Goal: Task Accomplishment & Management: Manage account settings

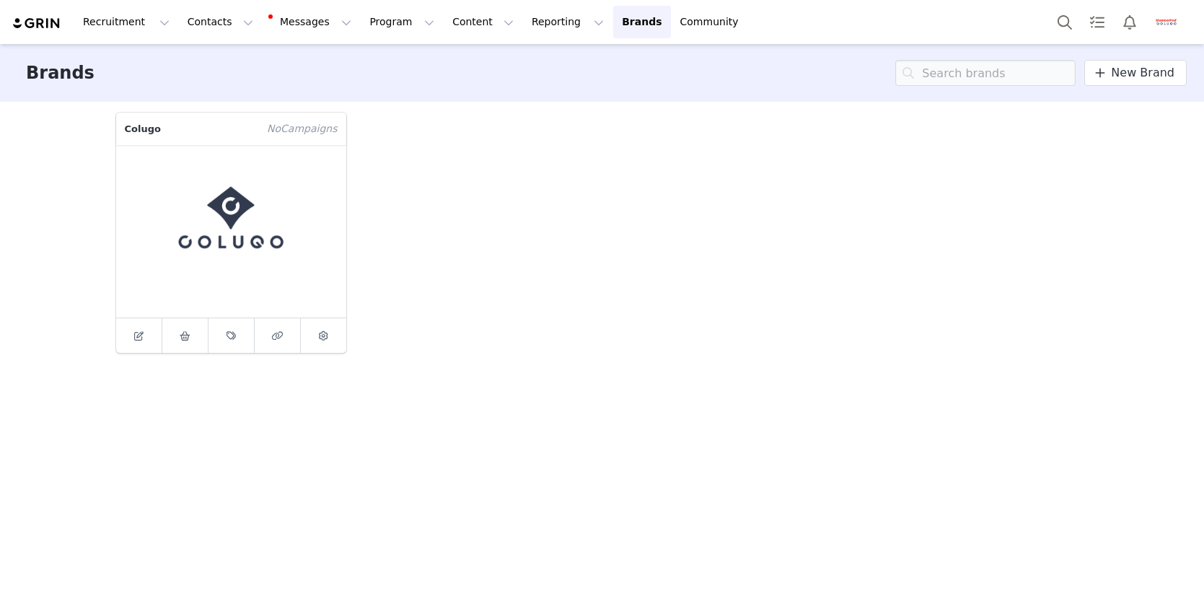
click at [1154, 27] on button "Profile" at bounding box center [1169, 22] width 46 height 23
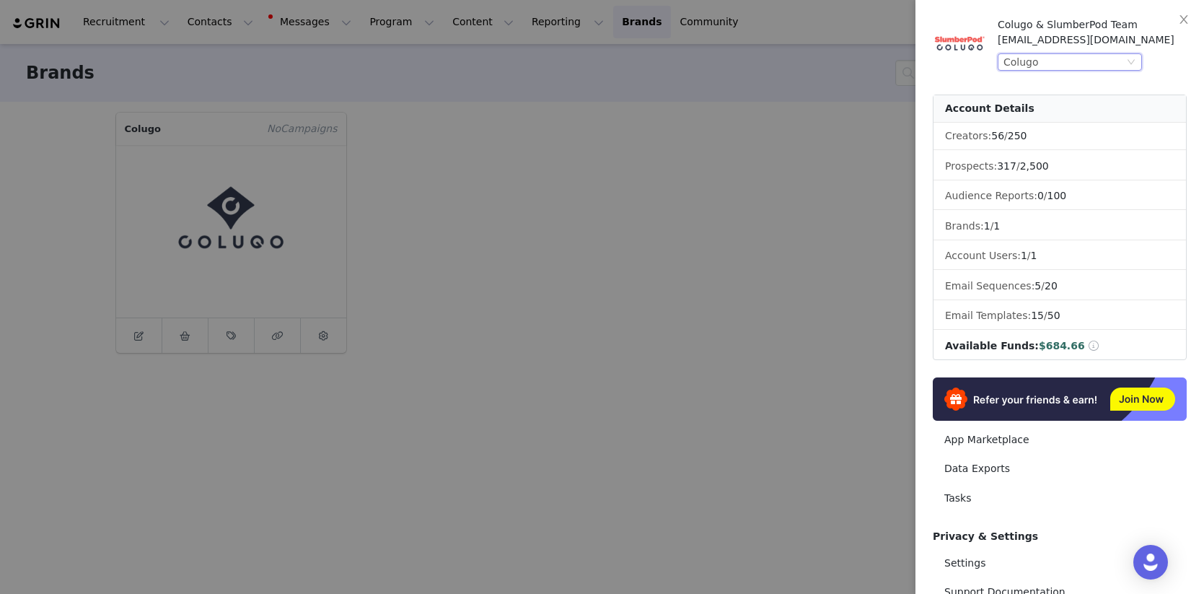
drag, startPoint x: 1085, startPoint y: 54, endPoint x: 1079, endPoint y: 67, distance: 14.2
click at [1085, 54] on div "Colugo" at bounding box center [1064, 62] width 120 height 16
click at [1055, 115] on li "SlumberPod" at bounding box center [1099, 111] width 202 height 23
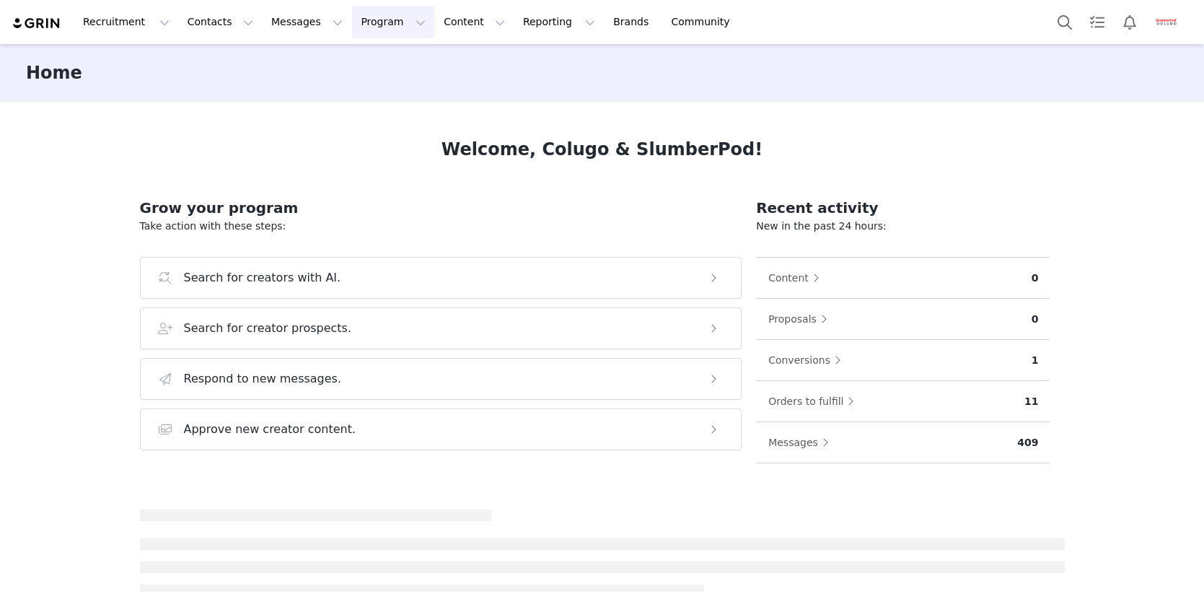
click at [372, 30] on button "Program Program" at bounding box center [393, 22] width 82 height 32
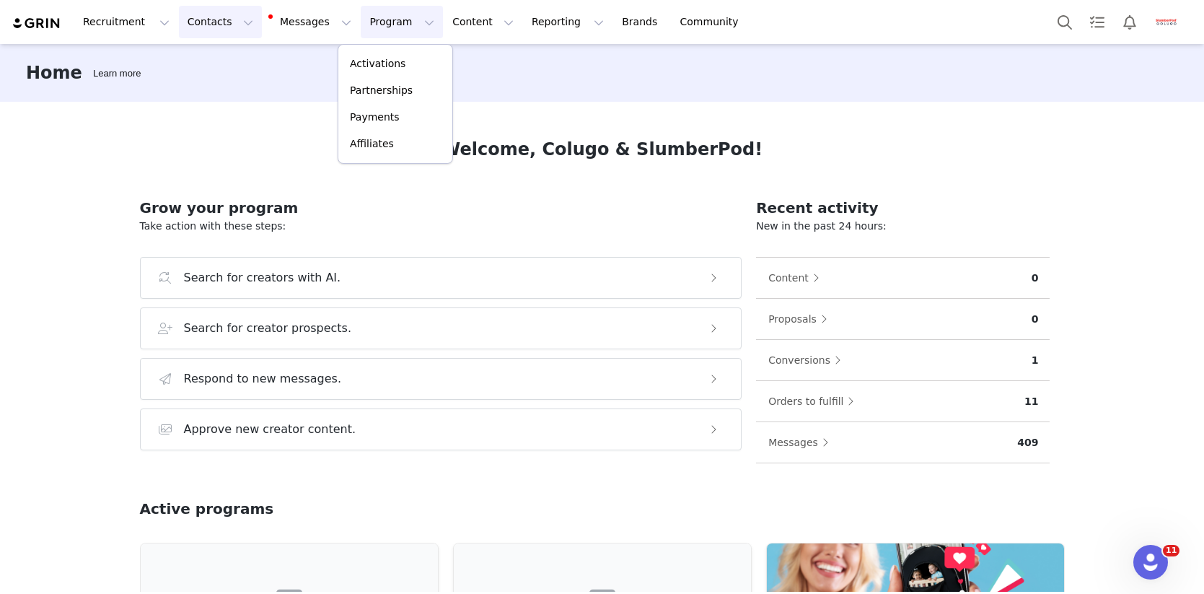
drag, startPoint x: 205, startPoint y: 21, endPoint x: 206, endPoint y: 42, distance: 21.0
click at [205, 21] on button "Contacts Contacts" at bounding box center [220, 22] width 83 height 32
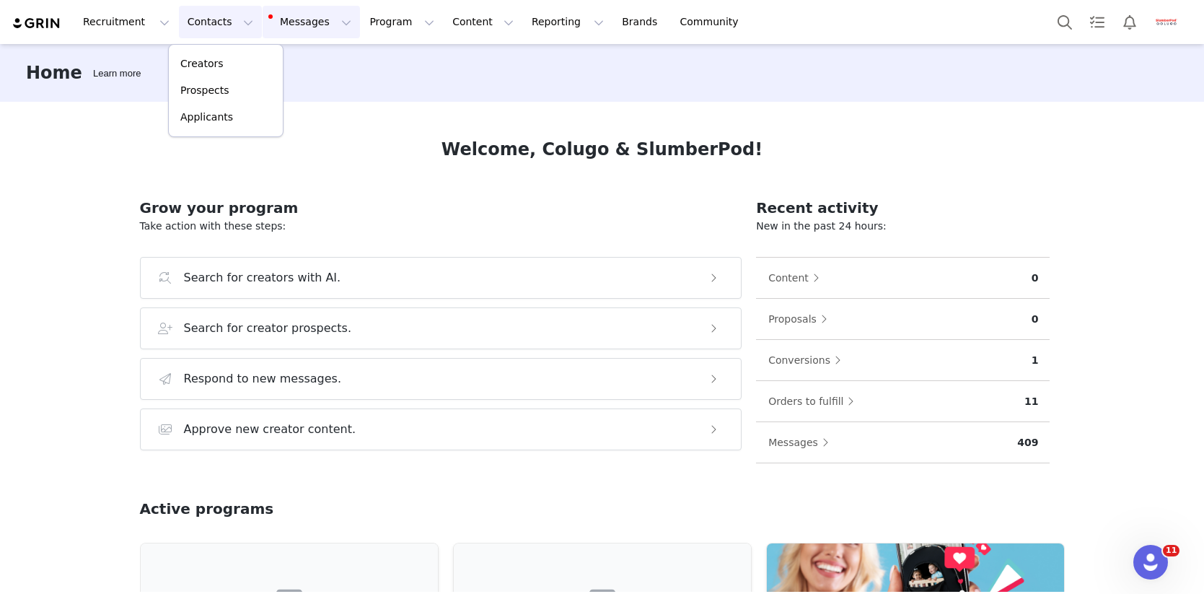
click at [282, 30] on button "Messages Messages" at bounding box center [311, 22] width 97 height 32
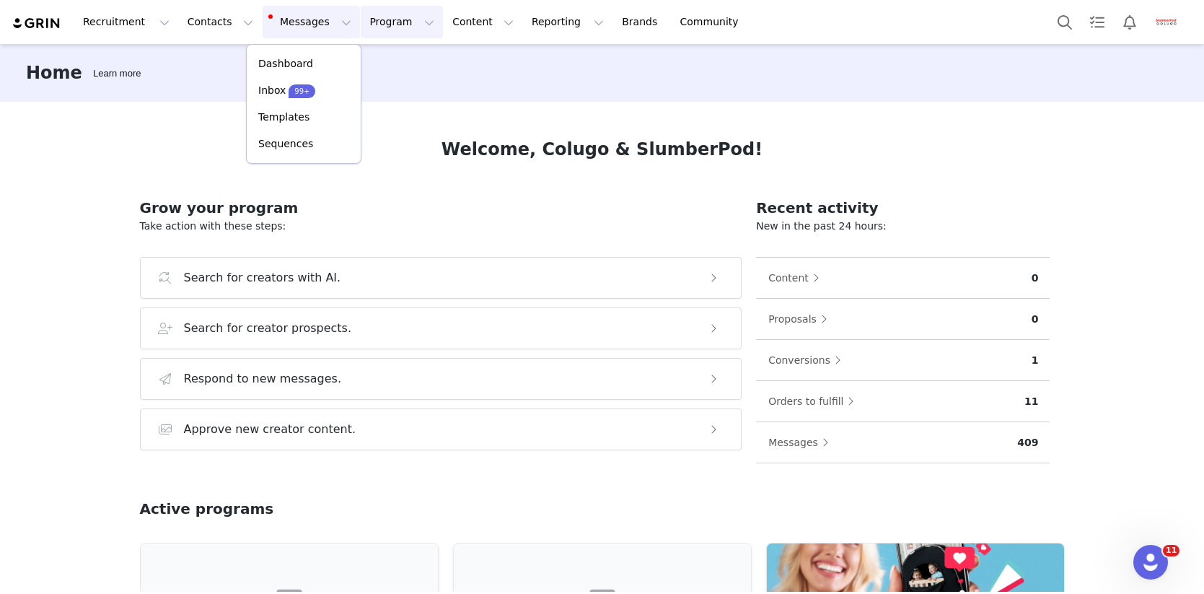
click at [374, 25] on button "Program Program" at bounding box center [402, 22] width 82 height 32
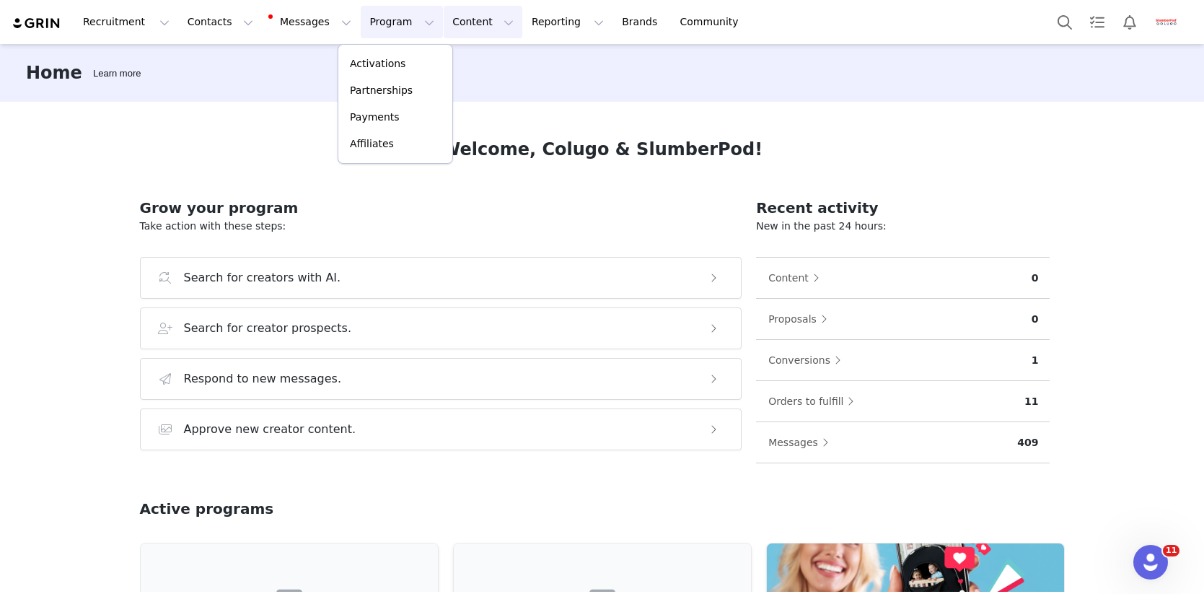
click at [444, 25] on button "Content Content" at bounding box center [483, 22] width 79 height 32
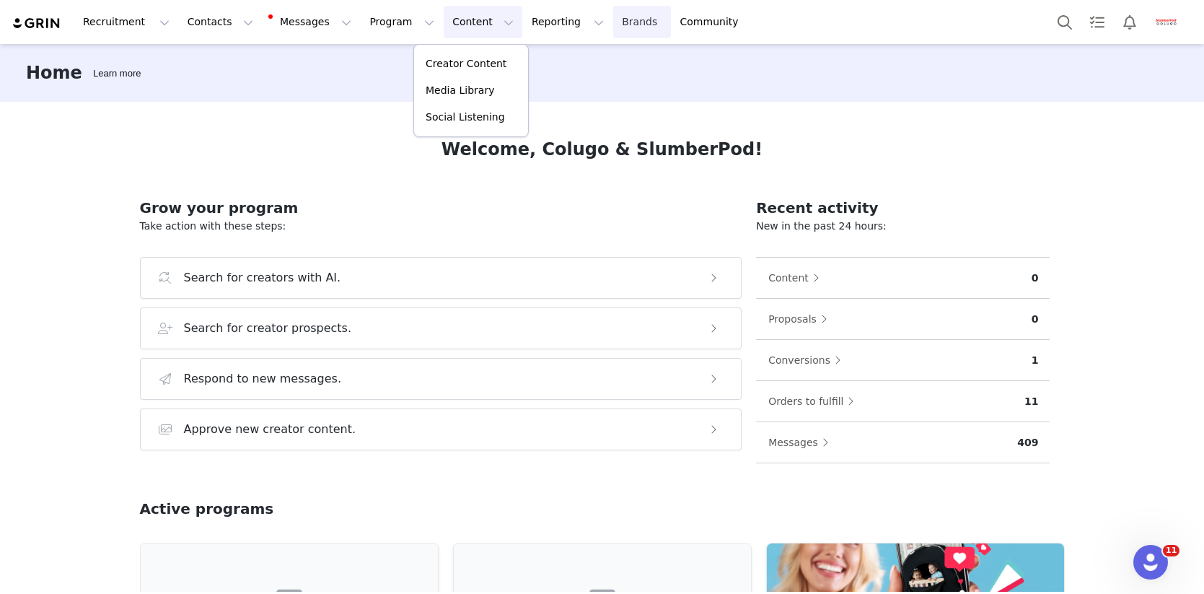
click at [613, 22] on link "Brands Brands" at bounding box center [641, 22] width 57 height 32
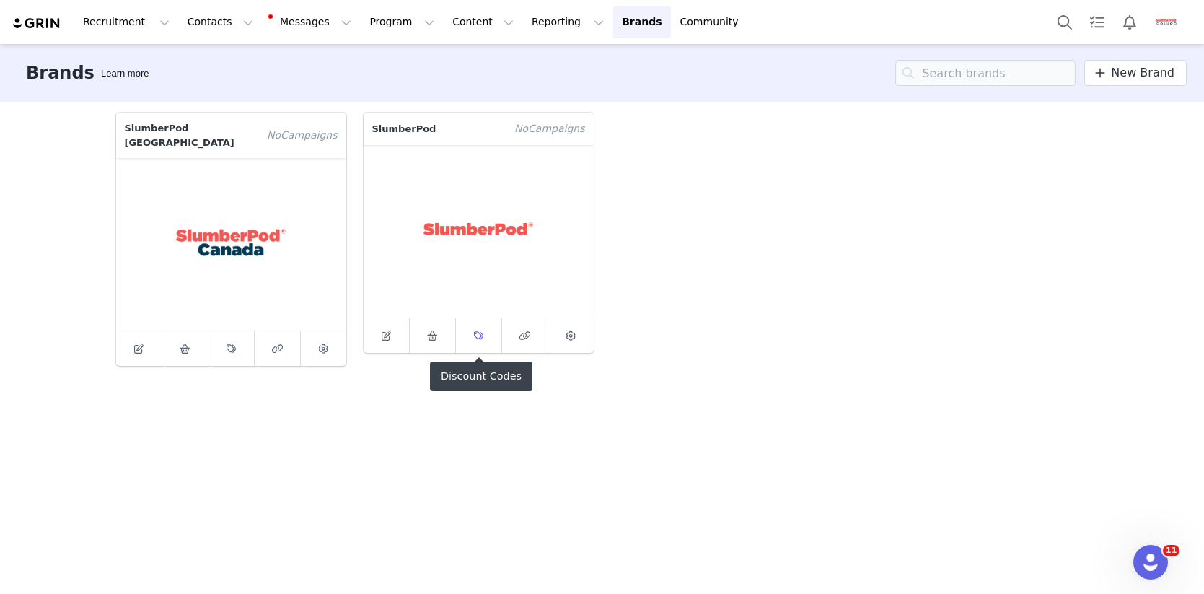
click at [478, 335] on icon at bounding box center [478, 335] width 9 height 9
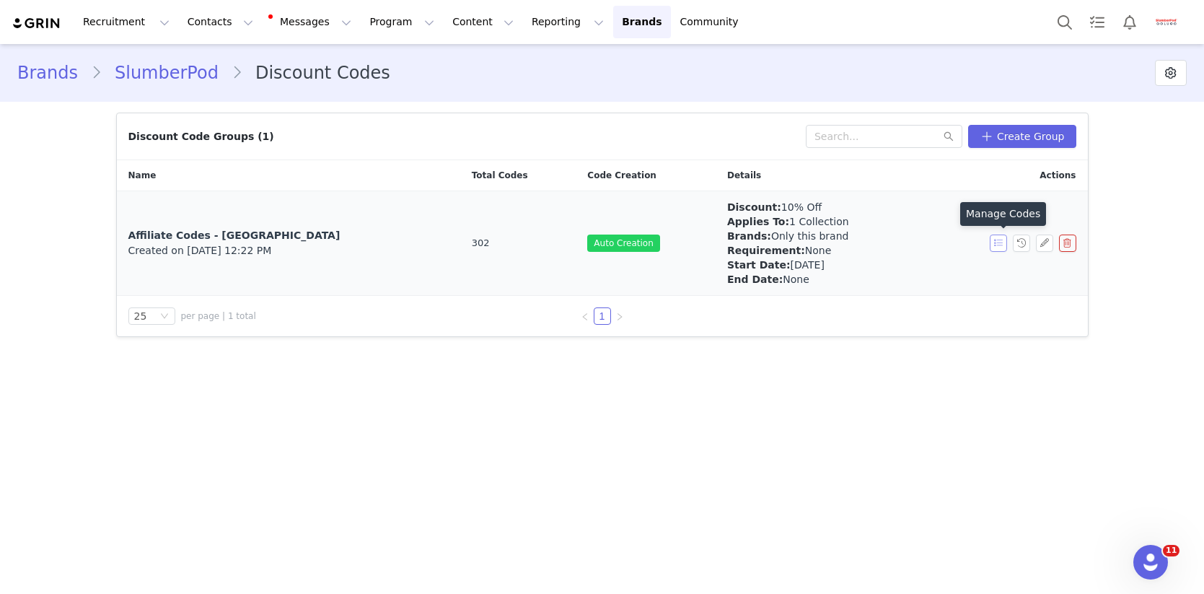
click at [998, 243] on button "button" at bounding box center [998, 242] width 17 height 17
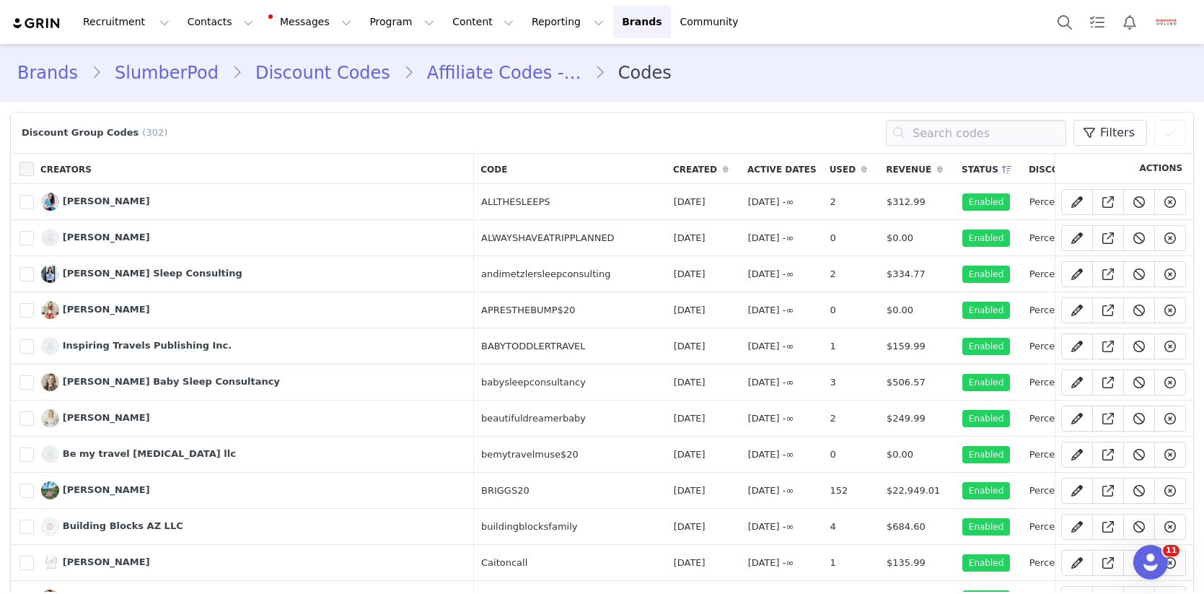
click at [28, 169] on span at bounding box center [26, 169] width 14 height 14
click at [34, 162] on input "checkbox" at bounding box center [34, 162] width 0 height 0
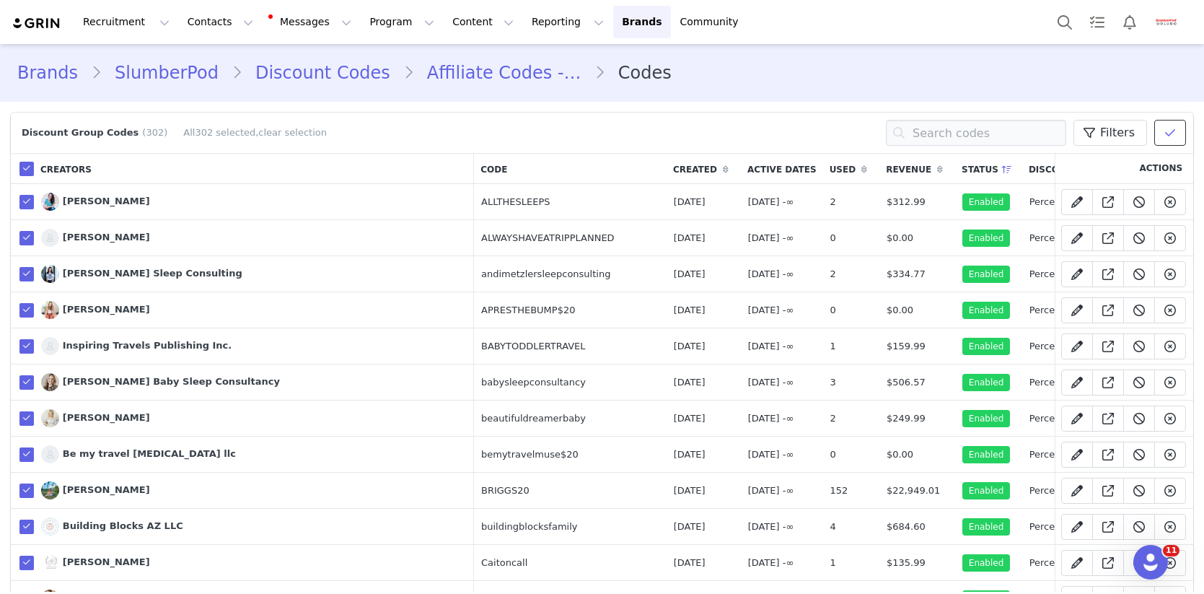
click at [1168, 129] on icon at bounding box center [1170, 133] width 10 height 12
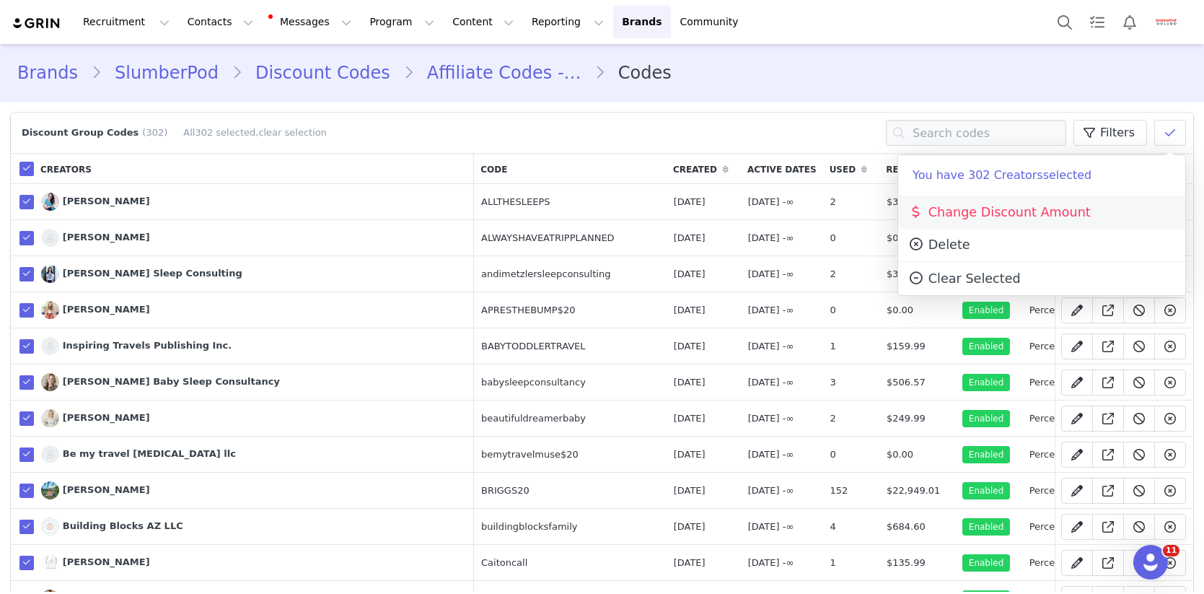
click at [1009, 214] on span "Change Discount Amount" at bounding box center [999, 212] width 183 height 14
select select "percentage"
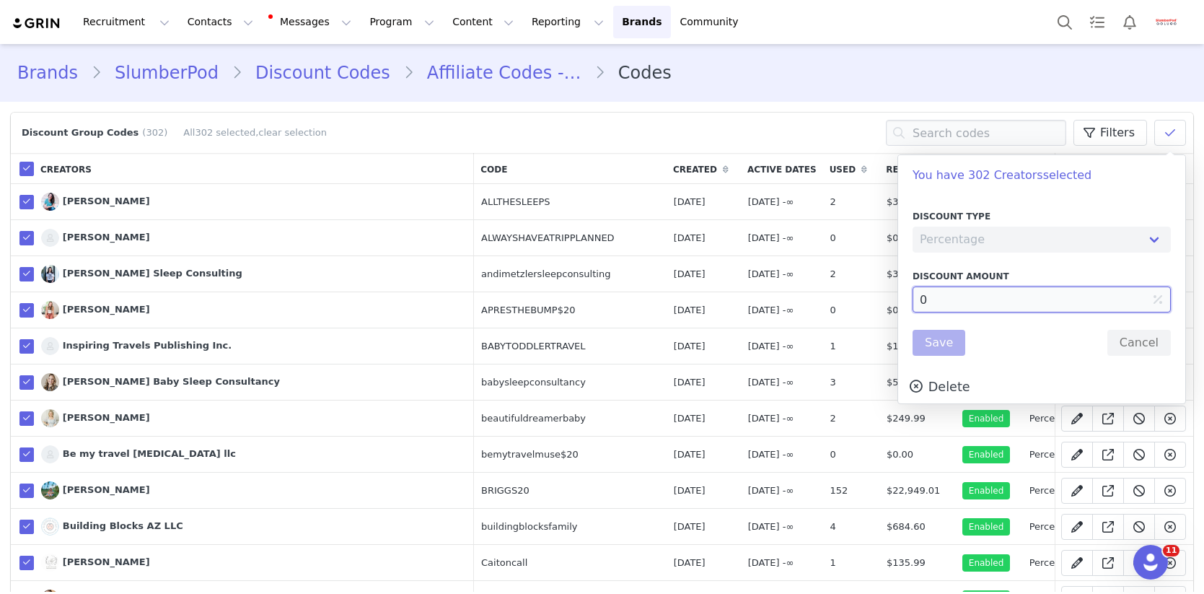
click at [917, 299] on input "0" at bounding box center [1042, 299] width 258 height 26
type input "10"
click at [947, 345] on button "Save" at bounding box center [939, 343] width 53 height 26
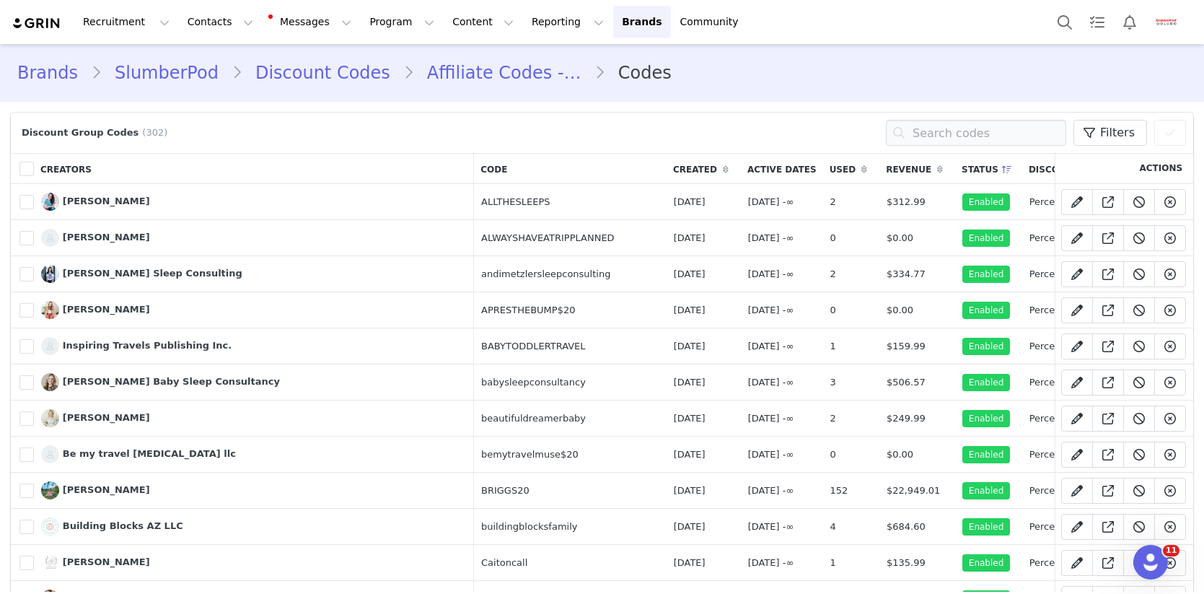
click at [42, 75] on link "Brands" at bounding box center [54, 73] width 74 height 26
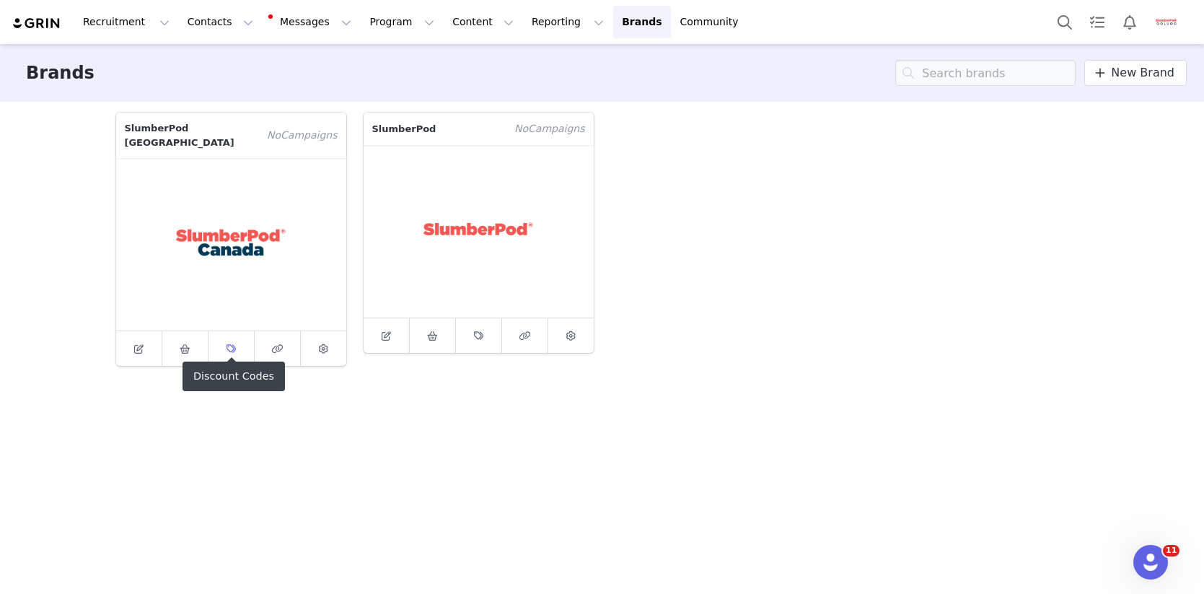
click at [230, 344] on icon at bounding box center [231, 348] width 9 height 9
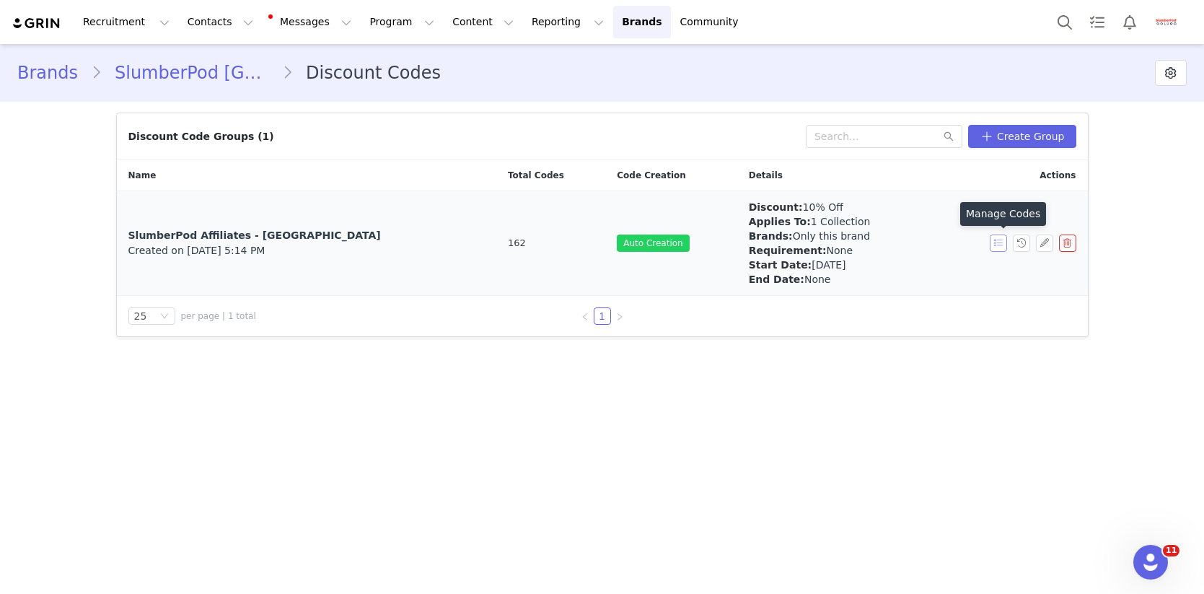
click at [995, 242] on button "button" at bounding box center [998, 242] width 17 height 17
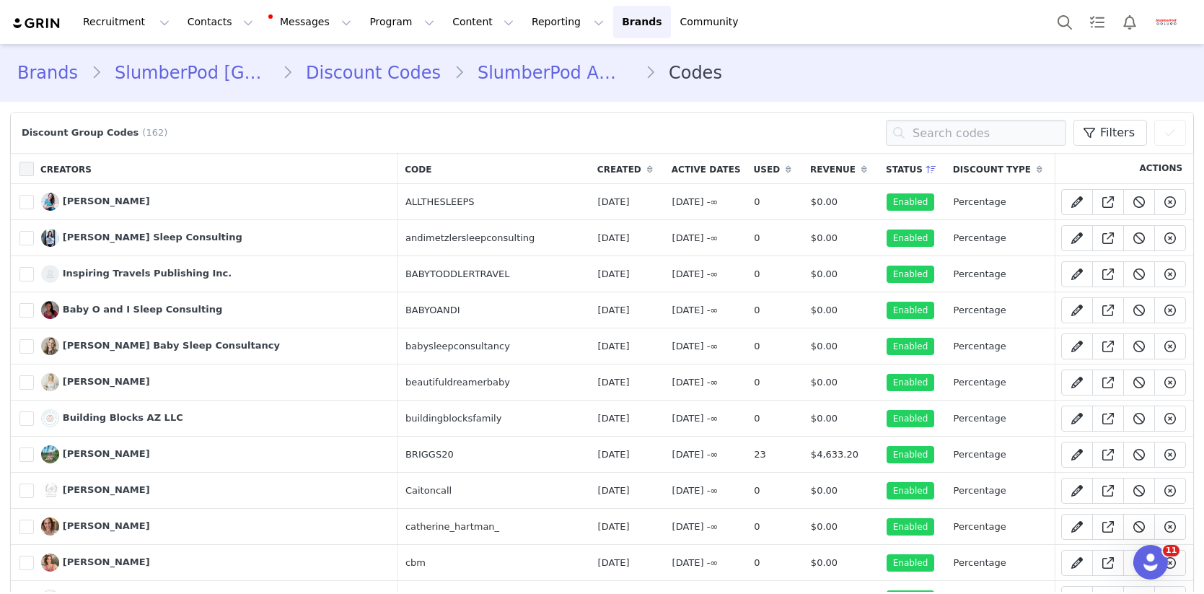
click at [29, 167] on span at bounding box center [26, 169] width 14 height 14
click at [34, 162] on input "checkbox" at bounding box center [34, 162] width 0 height 0
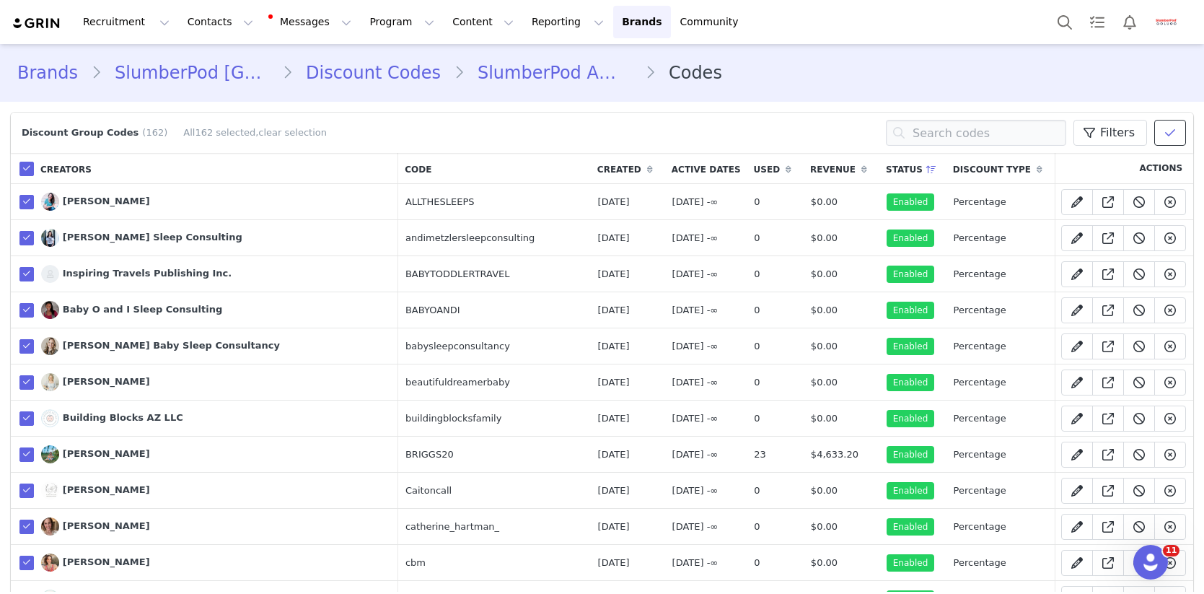
click at [1167, 136] on icon at bounding box center [1170, 133] width 10 height 12
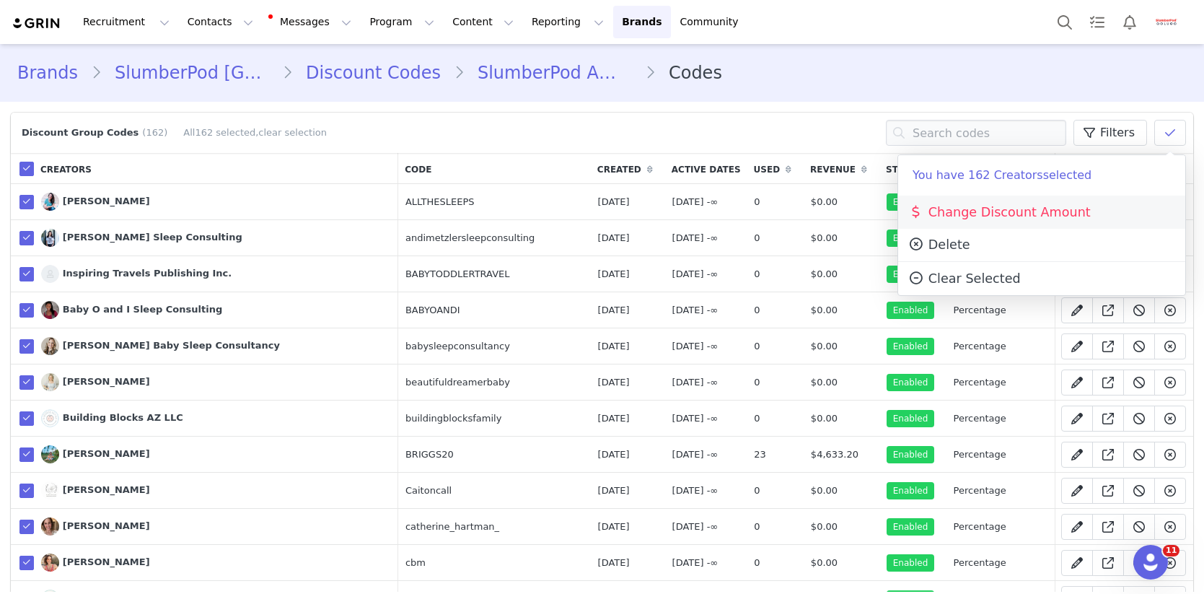
click at [1040, 205] on span "Change Discount Amount" at bounding box center [999, 212] width 183 height 14
select select "percentage"
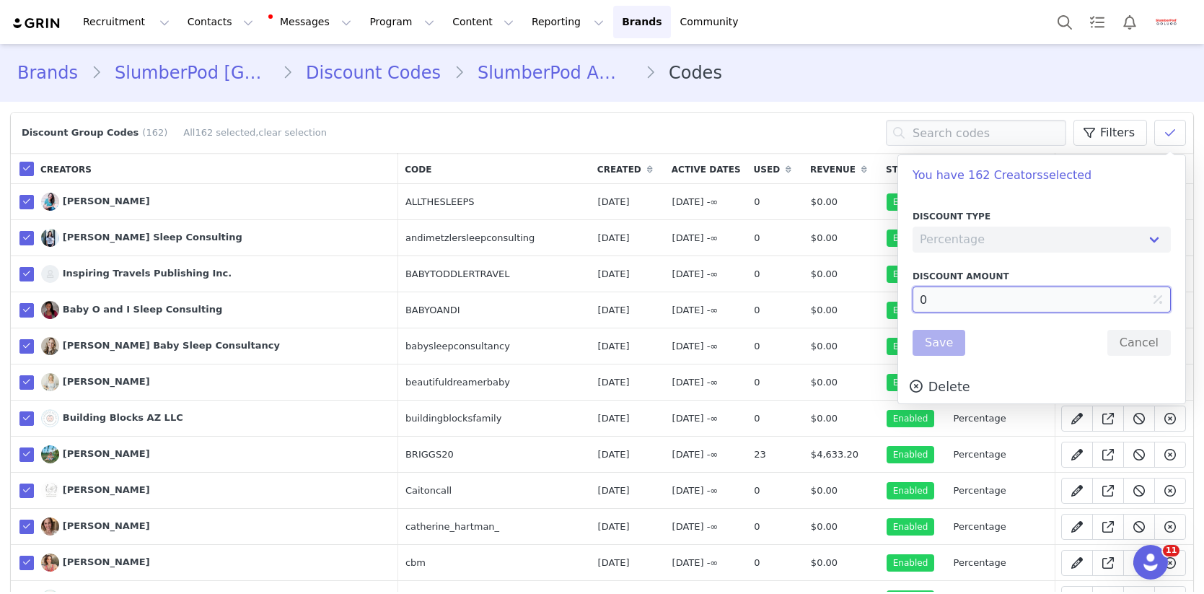
click at [921, 301] on input "0" at bounding box center [1042, 299] width 258 height 26
type input "10"
click at [949, 346] on button "Save" at bounding box center [939, 343] width 53 height 26
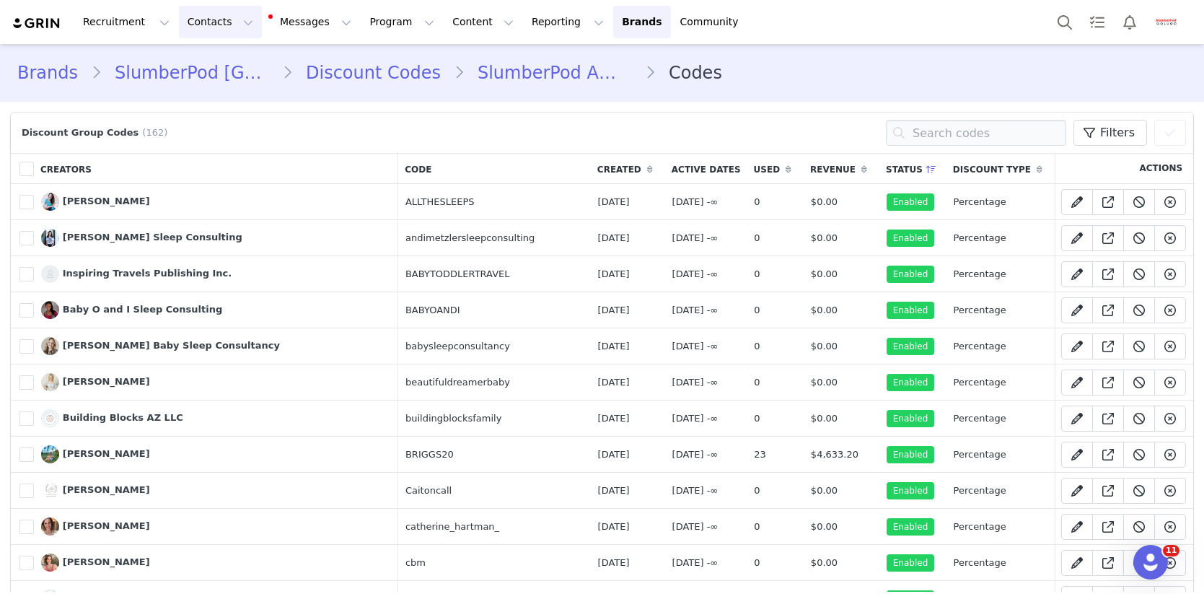
click at [226, 28] on button "Contacts Contacts" at bounding box center [220, 22] width 83 height 32
click at [232, 22] on button "Contacts Contacts" at bounding box center [220, 22] width 83 height 32
click at [1167, 24] on img "Profile" at bounding box center [1166, 22] width 23 height 23
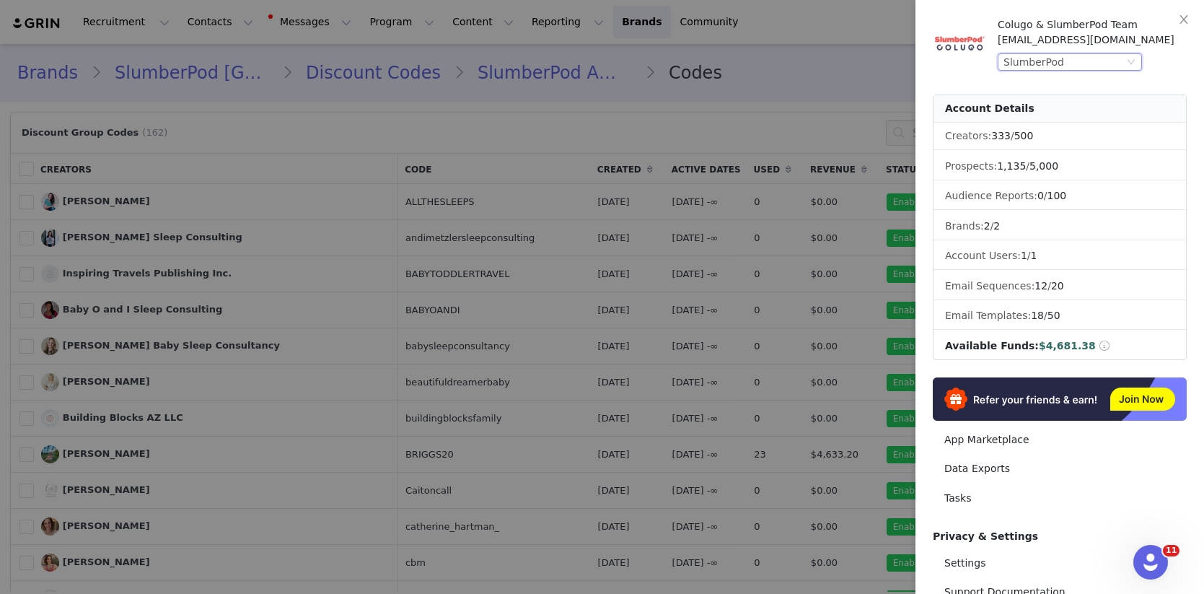
click at [1055, 65] on div "SlumberPod" at bounding box center [1034, 62] width 61 height 16
click at [1038, 85] on li "Colugo" at bounding box center [1099, 87] width 202 height 23
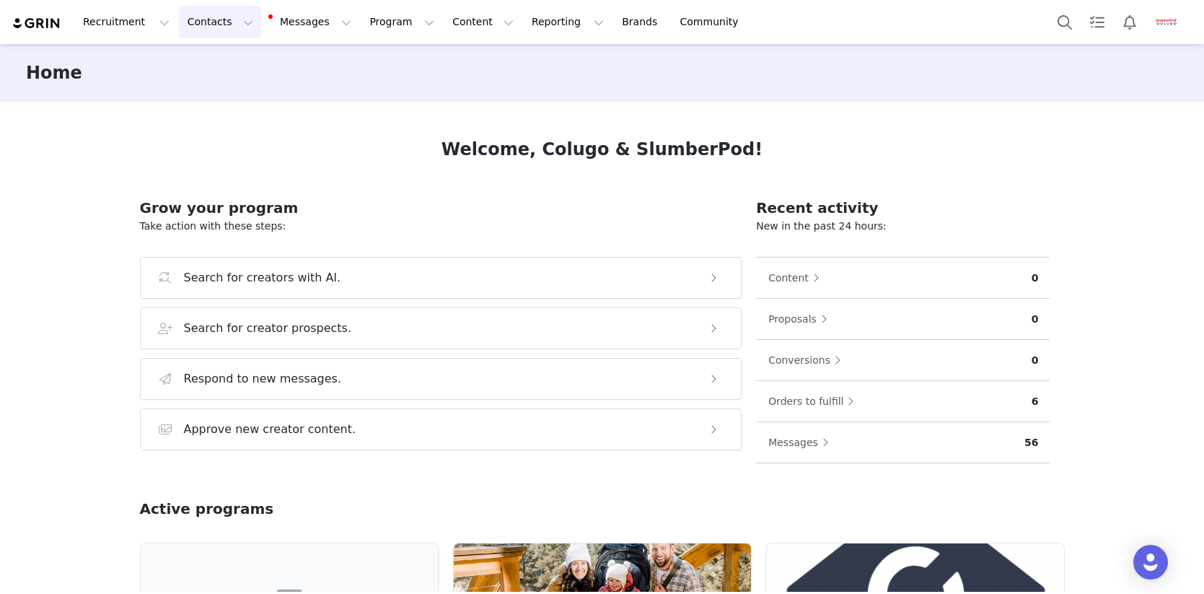
click at [227, 29] on button "Contacts Contacts" at bounding box center [220, 22] width 83 height 32
click at [225, 63] on div "Creators" at bounding box center [225, 63] width 97 height 15
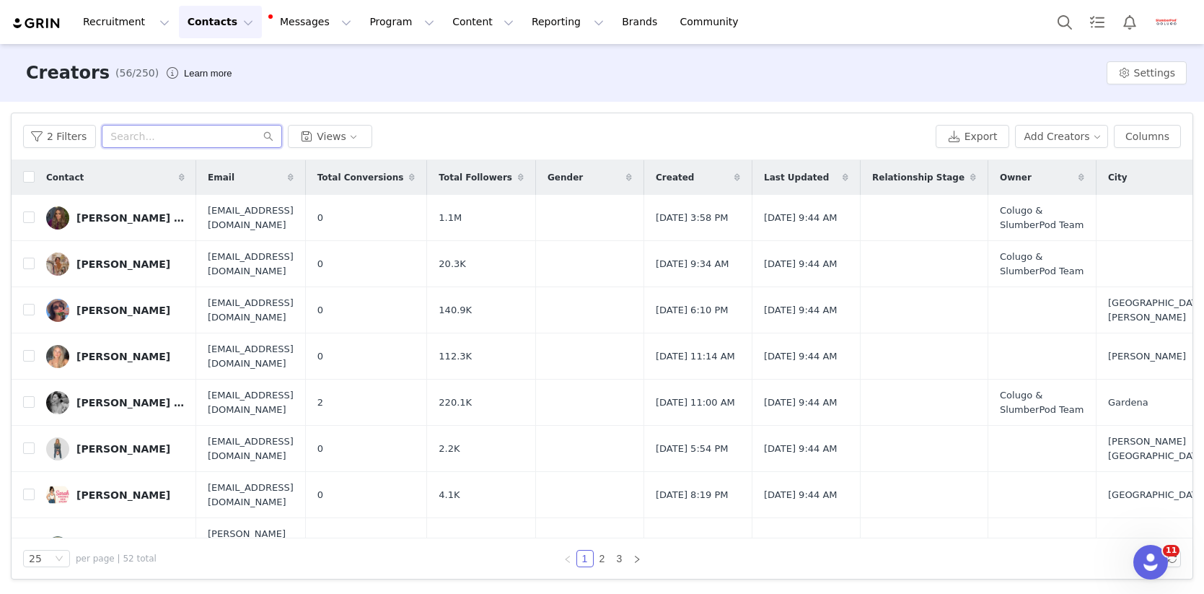
click at [188, 138] on input "text" at bounding box center [192, 136] width 180 height 23
paste input "@dr.hp_fitt"
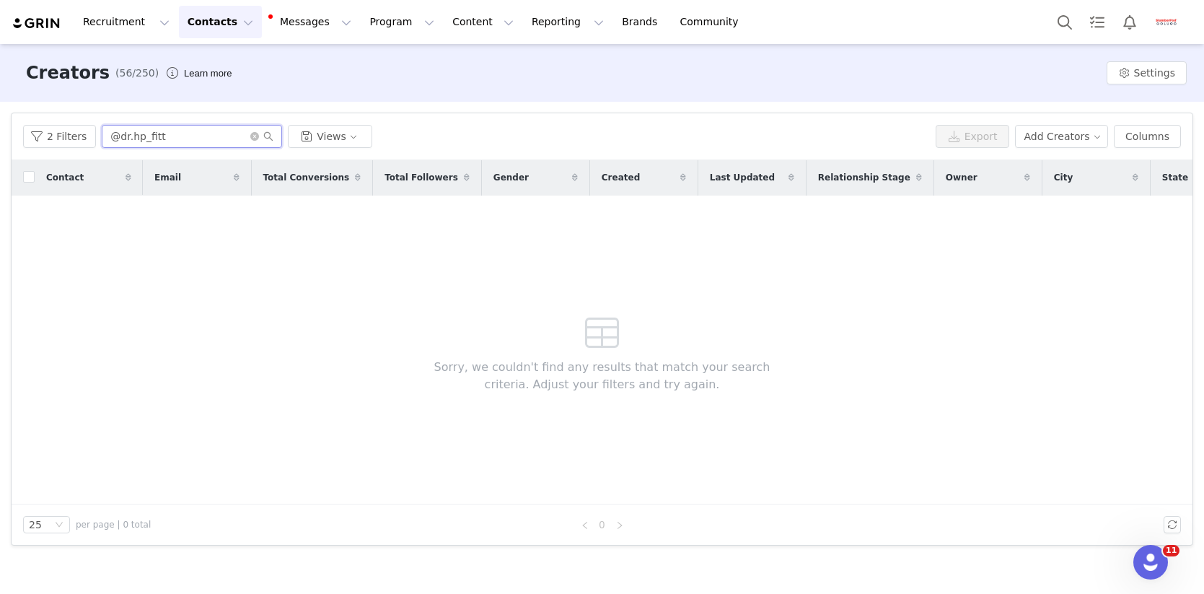
click at [221, 135] on input "@dr.hp_fitt" at bounding box center [192, 136] width 180 height 23
paste input "hpfitt@gmail.com"
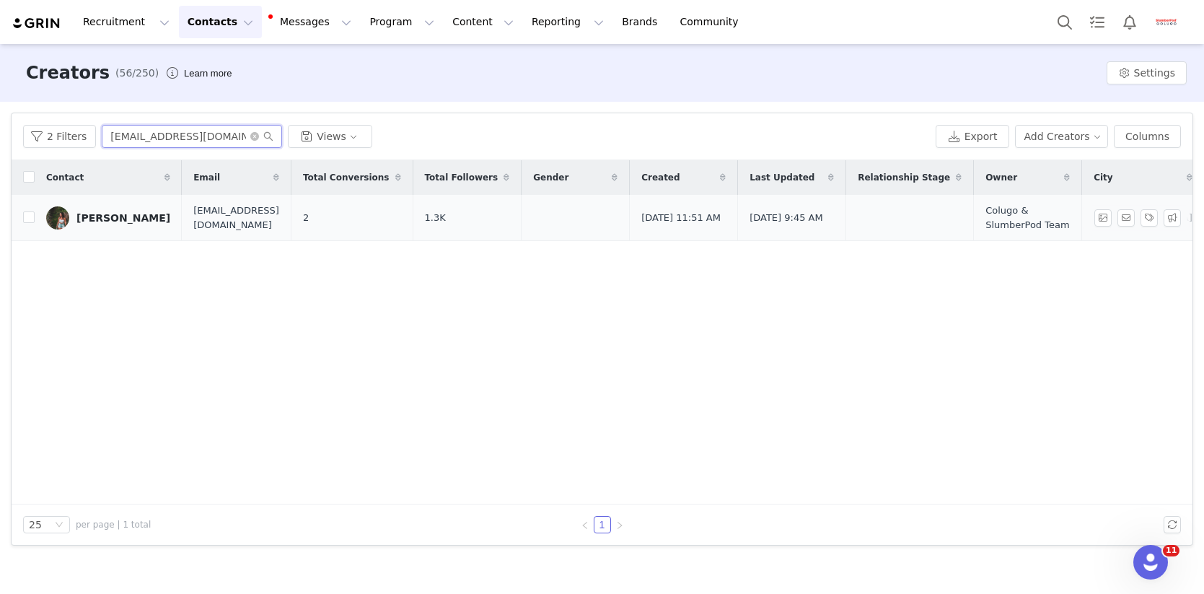
type input "hpfitt@gmail.com"
click at [108, 219] on div "Hailea Palmer" at bounding box center [123, 218] width 94 height 12
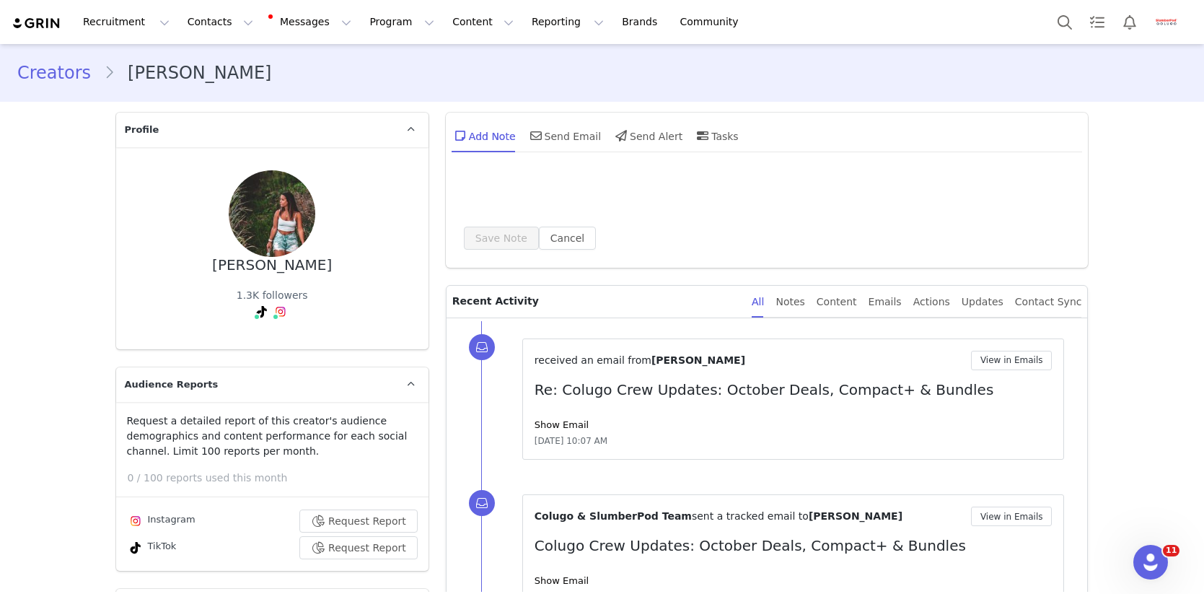
type input "+1 (United States)"
